Goal: Information Seeking & Learning: Learn about a topic

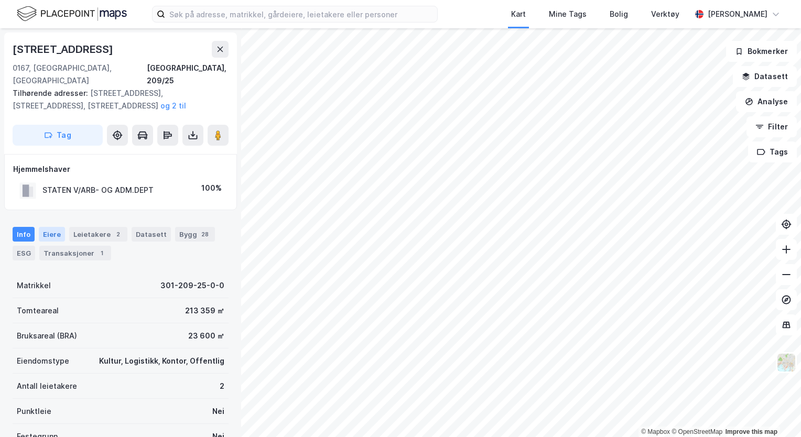
click at [47, 227] on div "Eiere" at bounding box center [52, 234] width 26 height 15
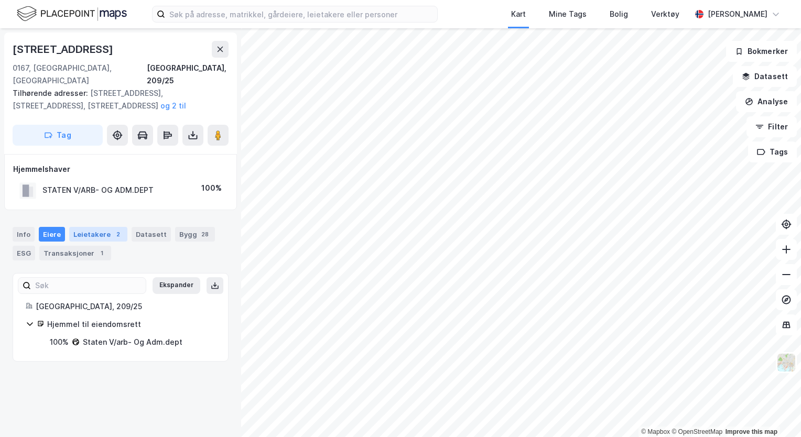
click at [101, 227] on div "Leietakere 2" at bounding box center [98, 234] width 58 height 15
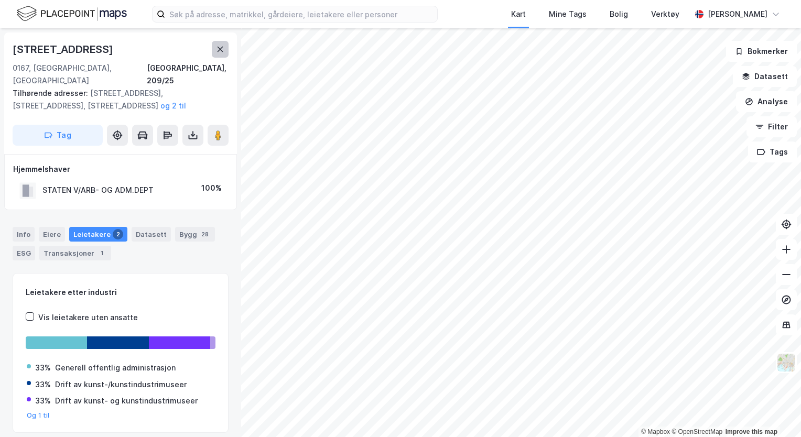
click at [214, 48] on button at bounding box center [220, 49] width 17 height 17
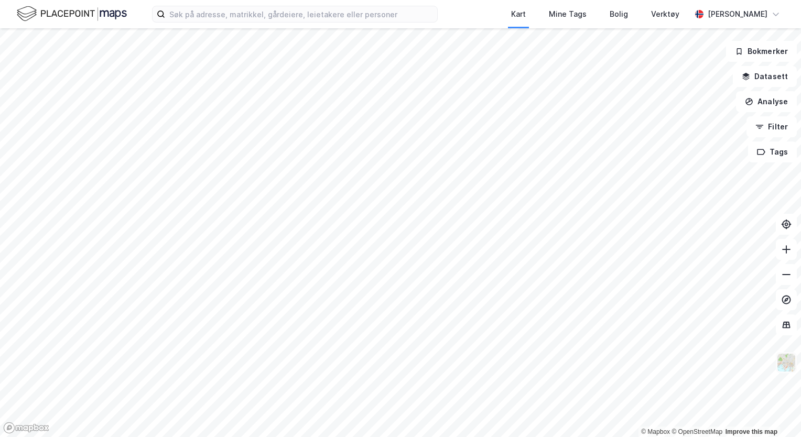
click at [792, 369] on img at bounding box center [786, 363] width 20 height 20
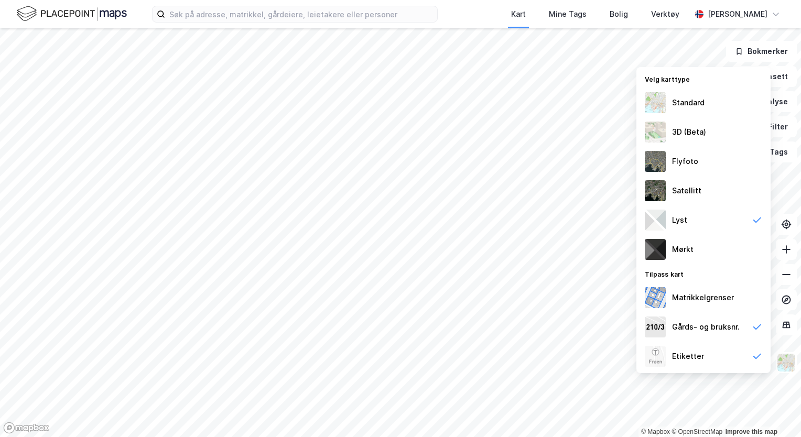
click at [656, 96] on img at bounding box center [655, 102] width 21 height 21
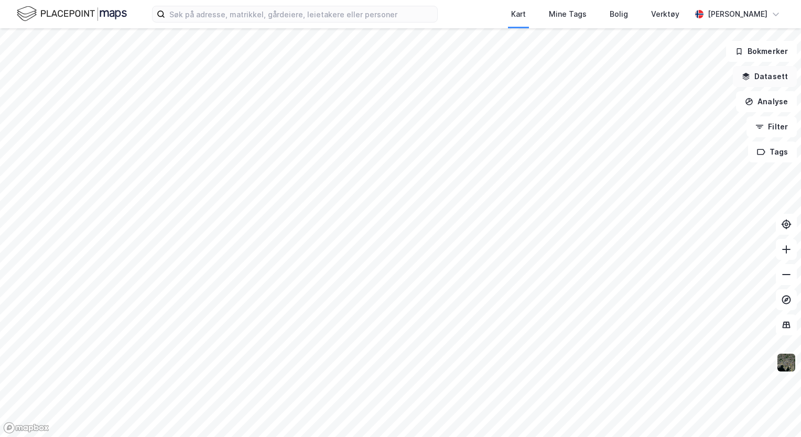
click at [766, 78] on button "Datasett" at bounding box center [765, 76] width 64 height 21
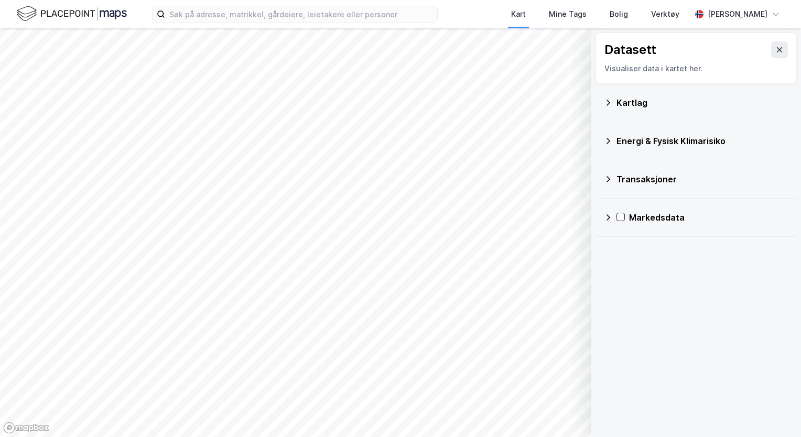
click at [608, 178] on icon at bounding box center [608, 179] width 8 height 8
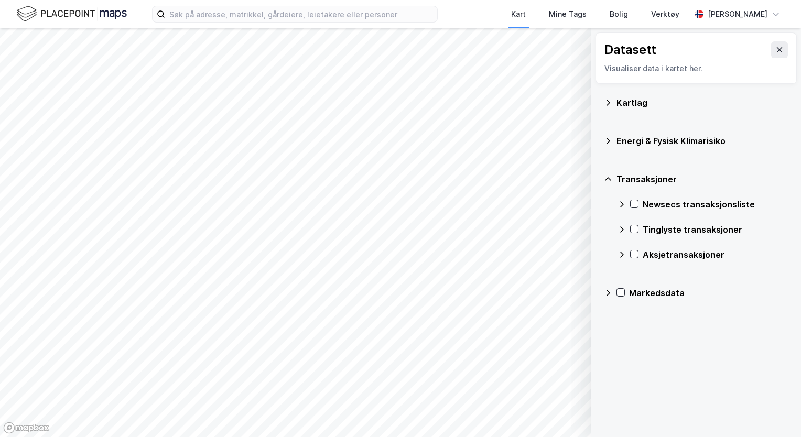
click at [603, 146] on div "Energi & Fysisk Klimarisiko" at bounding box center [696, 141] width 201 height 38
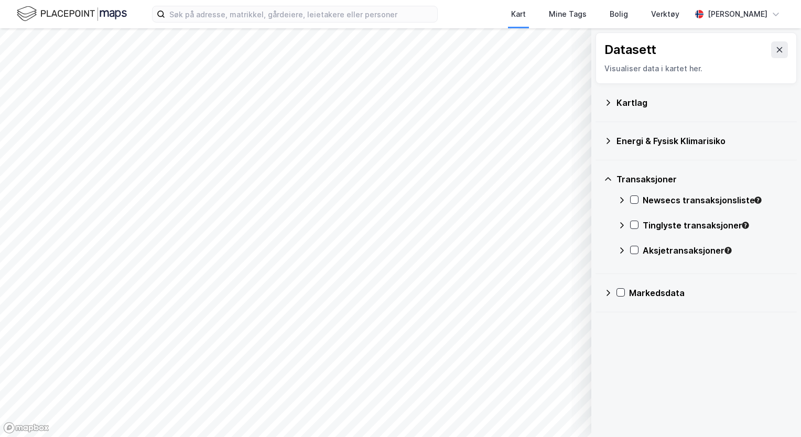
click at [602, 104] on div "Kartlag" at bounding box center [696, 103] width 201 height 38
click at [616, 99] on div "Kartlag" at bounding box center [696, 102] width 185 height 25
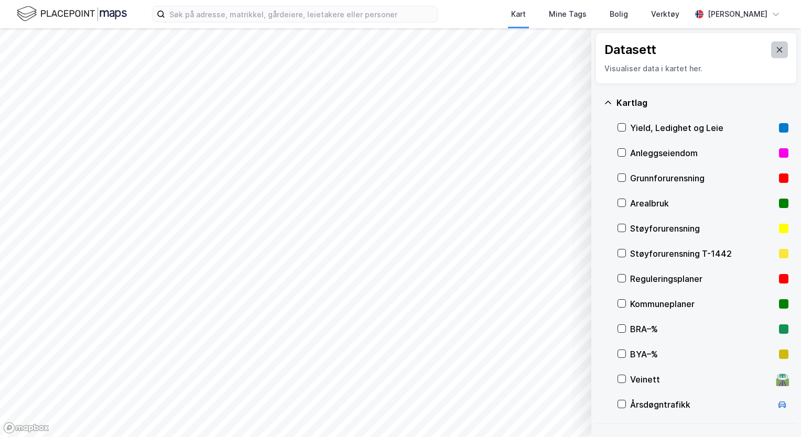
click at [775, 46] on icon at bounding box center [779, 50] width 8 height 8
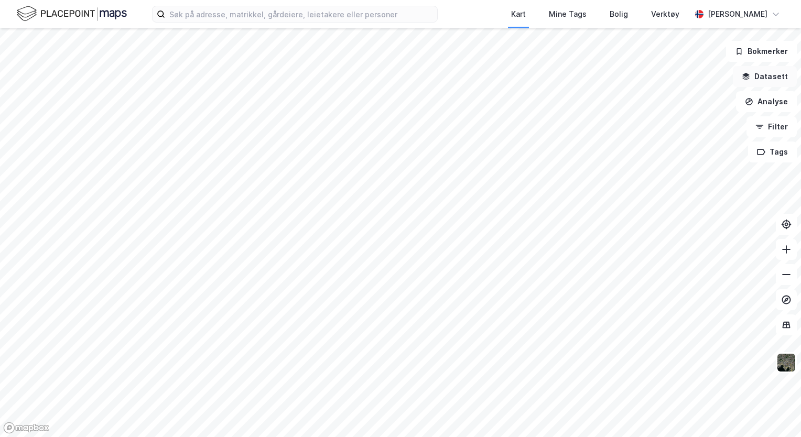
click at [773, 75] on button "Datasett" at bounding box center [765, 76] width 64 height 21
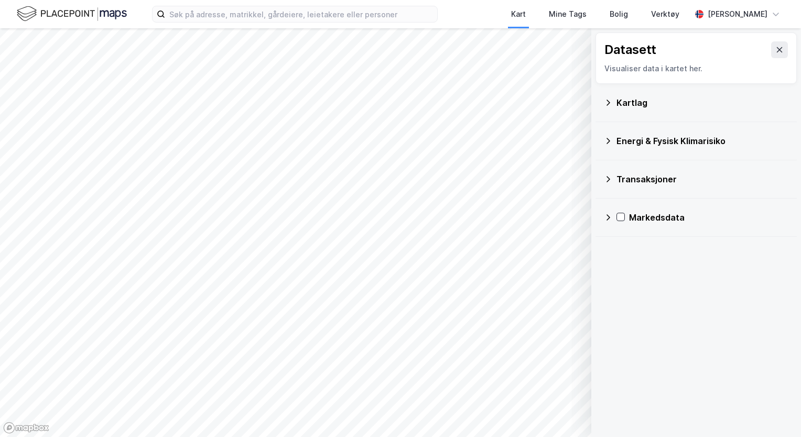
click at [629, 142] on div "Energi & Fysisk Klimarisiko" at bounding box center [702, 141] width 172 height 13
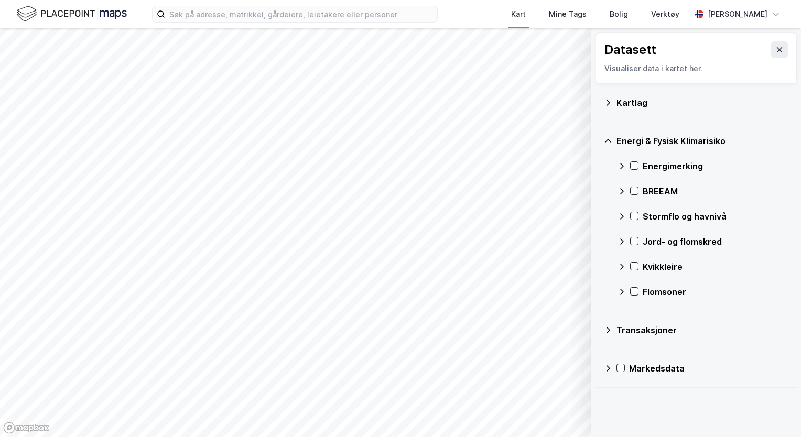
click at [625, 96] on div "Kartlag" at bounding box center [702, 102] width 172 height 13
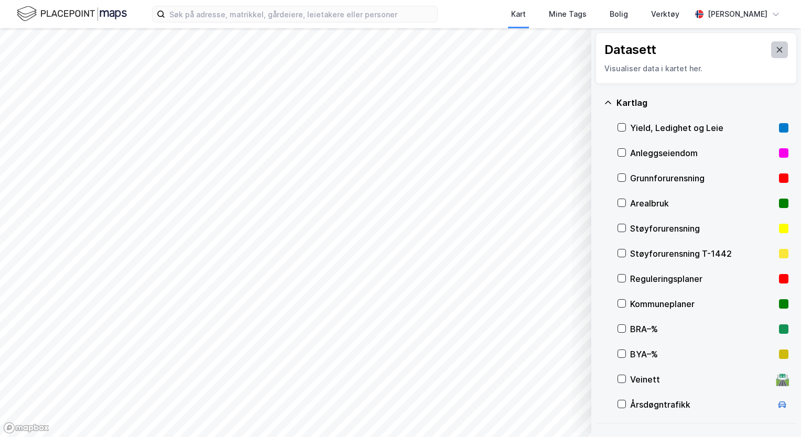
click at [775, 50] on icon at bounding box center [779, 50] width 8 height 8
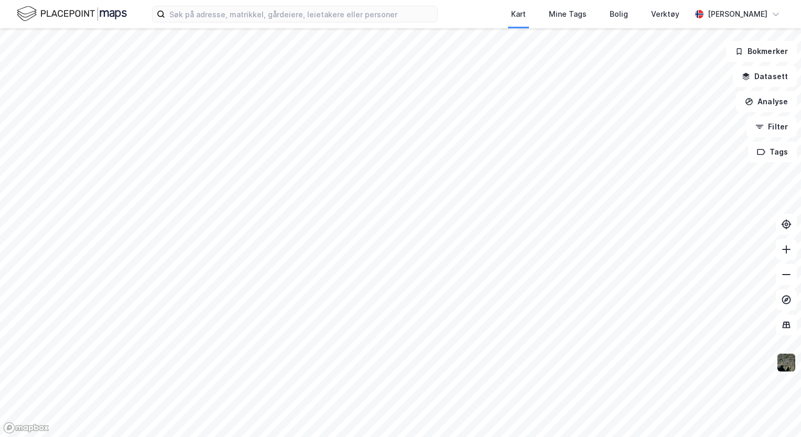
click at [788, 372] on img at bounding box center [786, 363] width 20 height 20
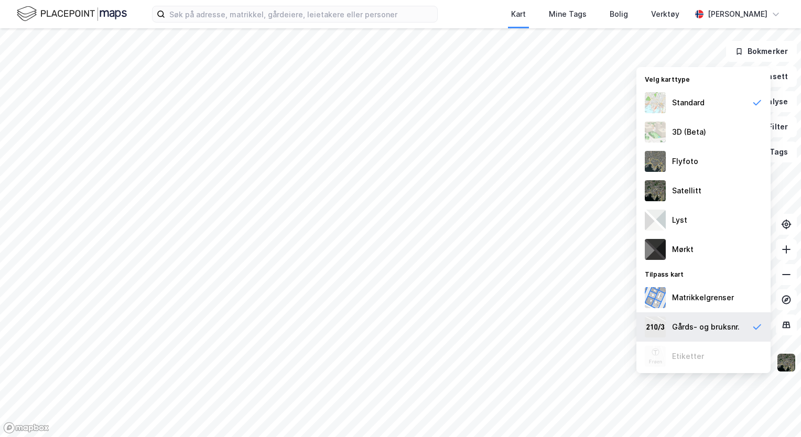
click at [669, 324] on div "Gårds- og bruksnr." at bounding box center [703, 326] width 134 height 29
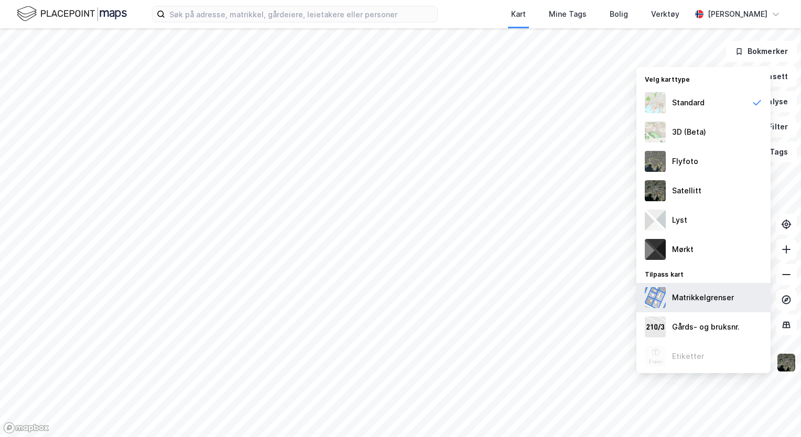
click at [672, 291] on div "Matrikkelgrenser" at bounding box center [703, 297] width 62 height 13
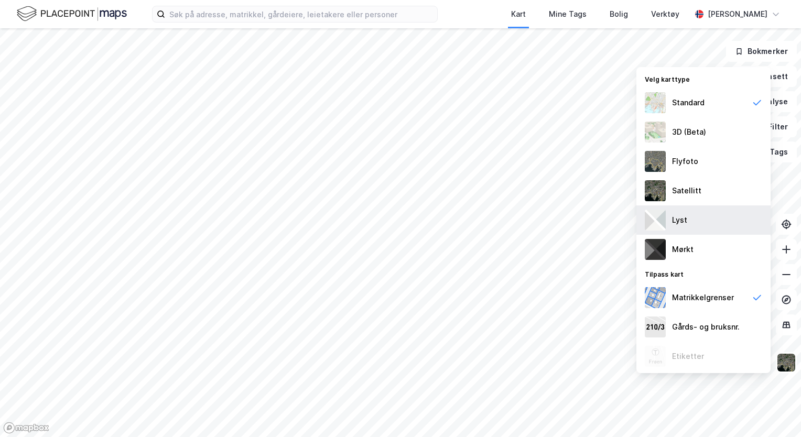
click at [683, 219] on div "Lyst" at bounding box center [679, 220] width 15 height 13
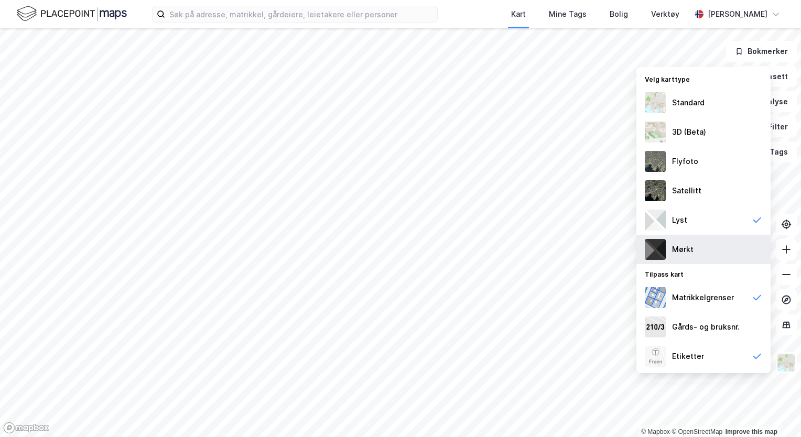
click at [685, 255] on div "Mørkt" at bounding box center [682, 249] width 21 height 13
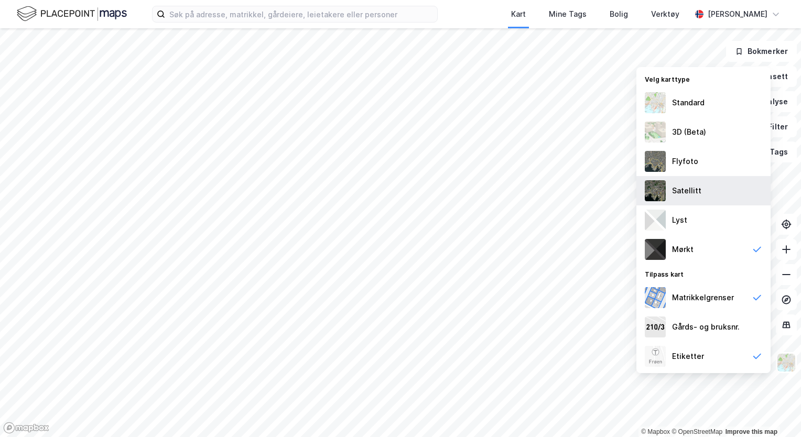
click at [697, 190] on div "Satellitt" at bounding box center [686, 191] width 29 height 13
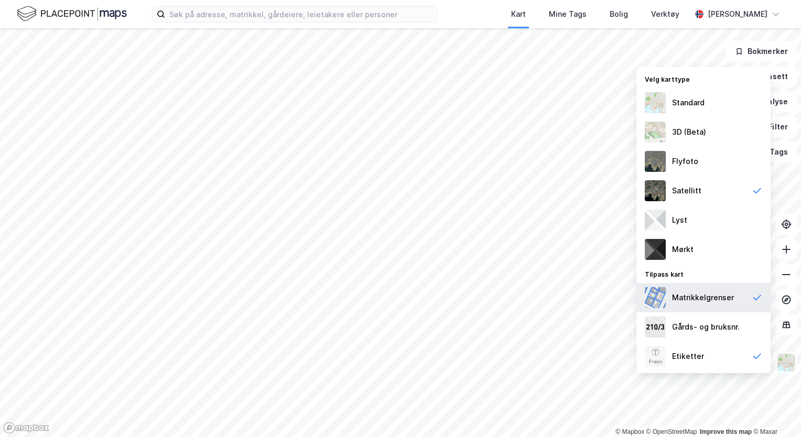
click at [707, 297] on div "Matrikkelgrenser" at bounding box center [703, 297] width 62 height 13
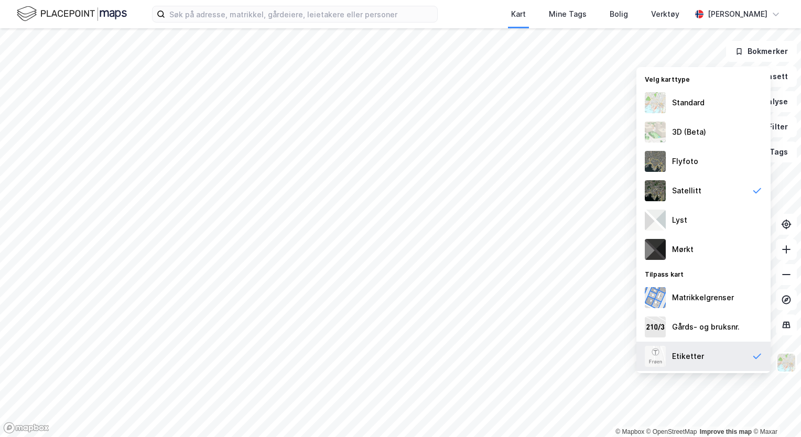
click at [698, 353] on div "Etiketter" at bounding box center [688, 356] width 32 height 13
click at [698, 351] on div "Etiketter" at bounding box center [688, 356] width 32 height 13
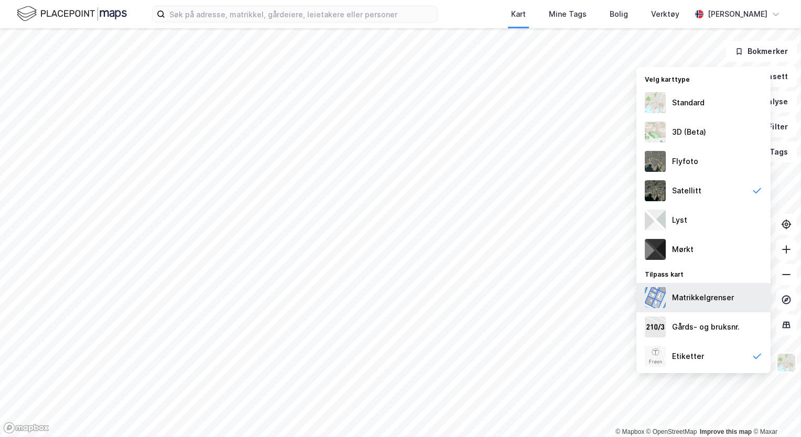
click at [696, 288] on div "Matrikkelgrenser" at bounding box center [703, 297] width 134 height 29
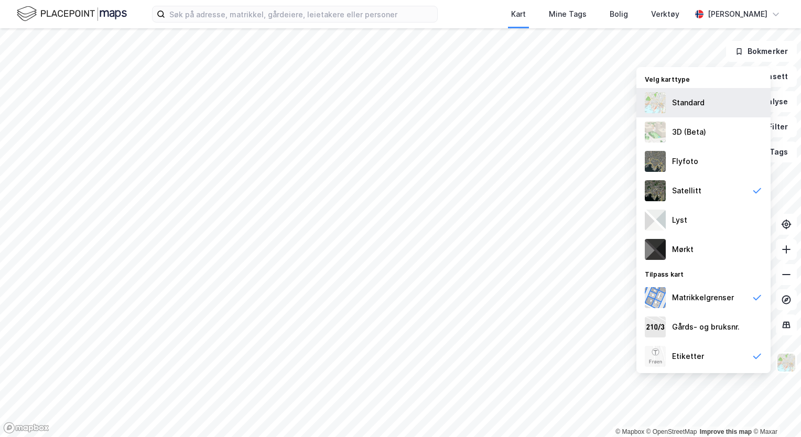
click at [669, 106] on div "Standard" at bounding box center [703, 102] width 134 height 29
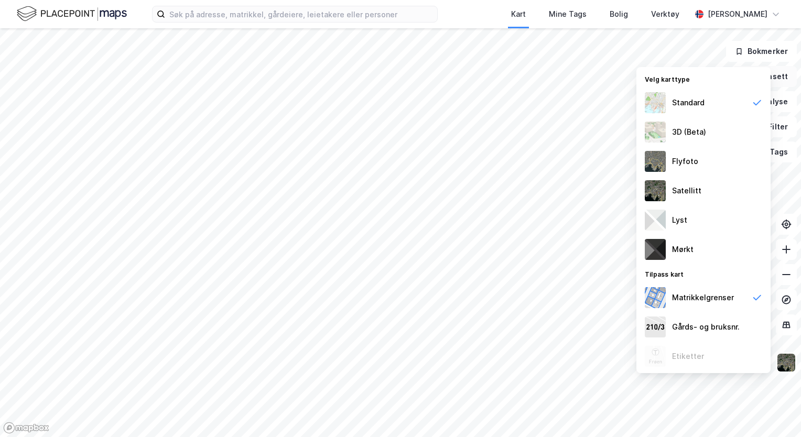
click at [781, 75] on button "Datasett" at bounding box center [765, 76] width 64 height 21
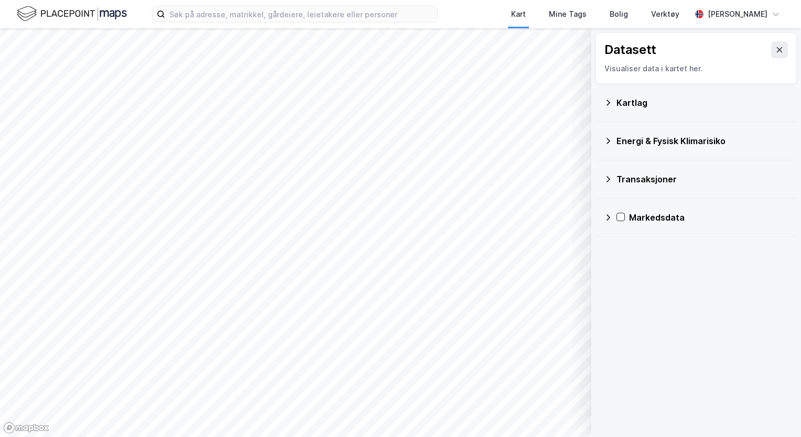
click at [643, 102] on div "Kartlag" at bounding box center [702, 102] width 172 height 13
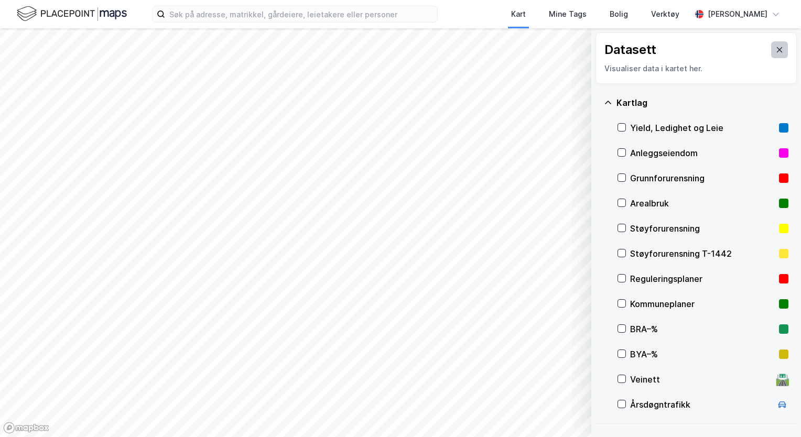
click at [775, 52] on icon at bounding box center [779, 50] width 8 height 8
